Goal: Check status: Check status

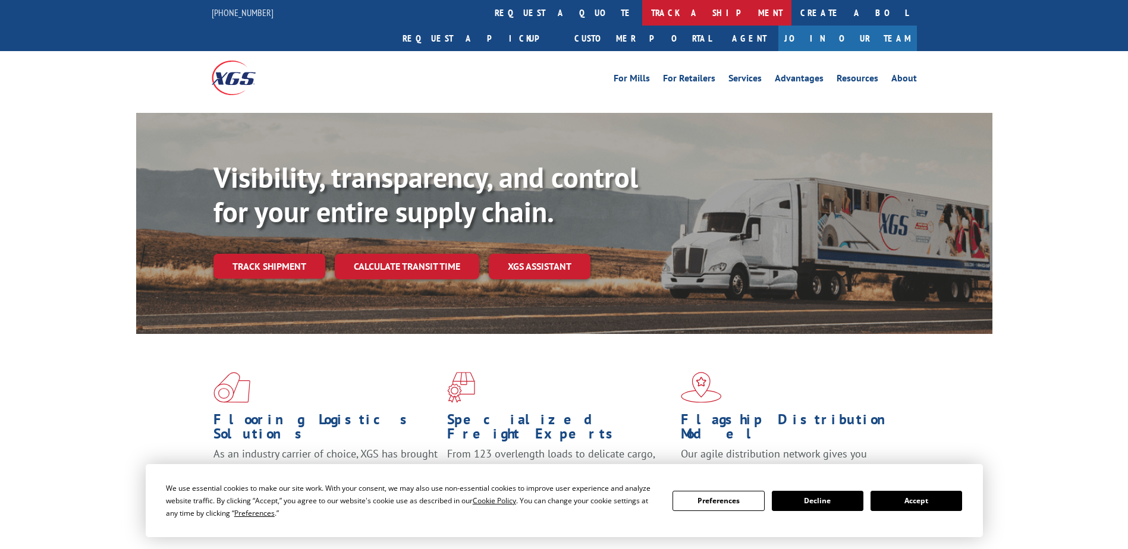
click at [642, 14] on link "track a shipment" at bounding box center [716, 13] width 149 height 26
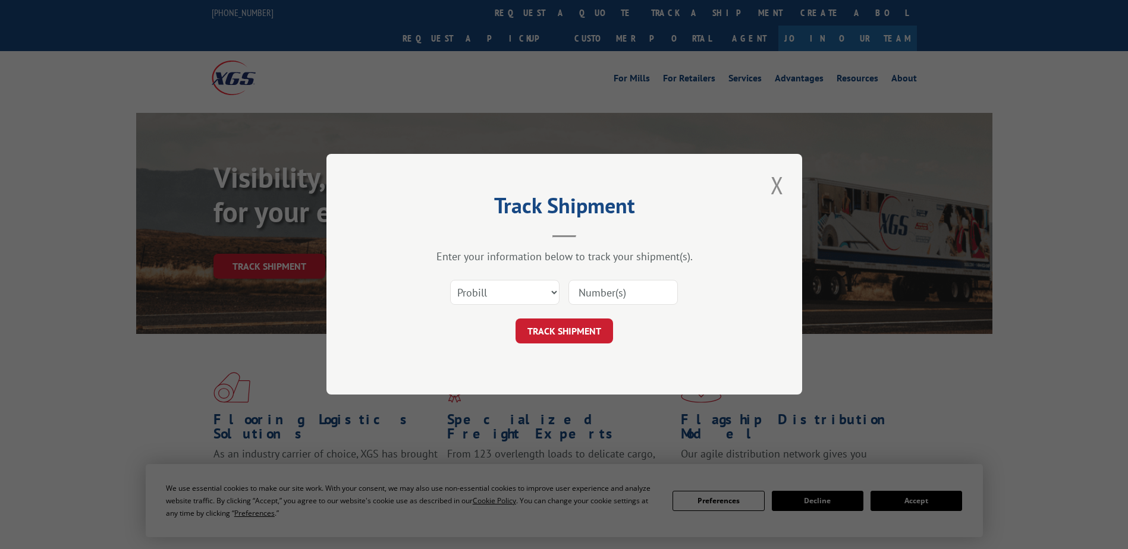
click at [514, 307] on div "Select category... Probill BOL PO" at bounding box center [564, 292] width 357 height 39
click at [514, 292] on select "Select category... Probill BOL PO" at bounding box center [504, 293] width 109 height 25
click at [592, 292] on input at bounding box center [622, 293] width 109 height 25
type input "16956110"
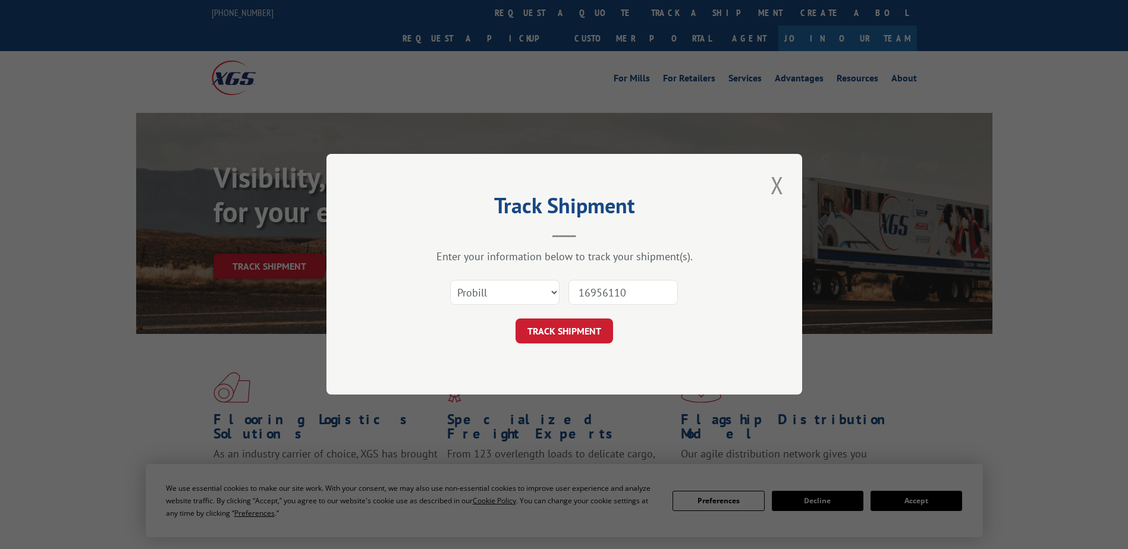
click button "TRACK SHIPMENT" at bounding box center [563, 331] width 97 height 25
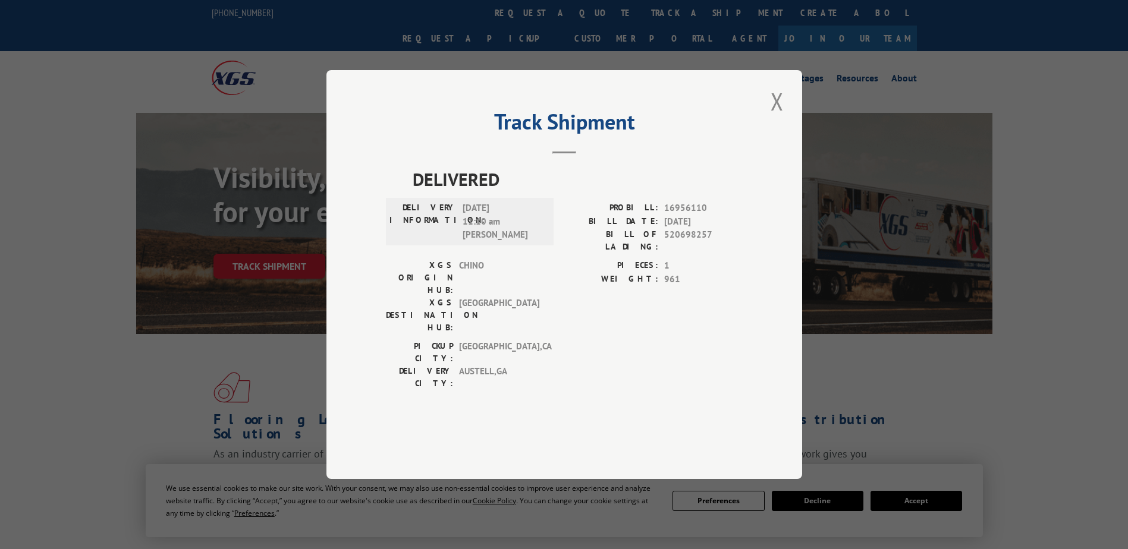
click at [490, 242] on span "[DATE] 11:10 am [PERSON_NAME]" at bounding box center [503, 222] width 80 height 40
click at [772, 118] on button "Close modal" at bounding box center [777, 101] width 20 height 33
